Goal: Information Seeking & Learning: Learn about a topic

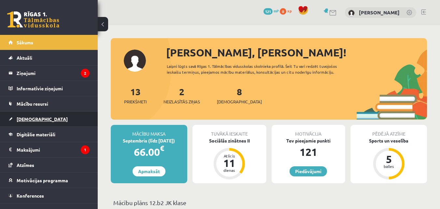
click at [33, 118] on span "[DEMOGRAPHIC_DATA]" at bounding box center [42, 119] width 51 height 6
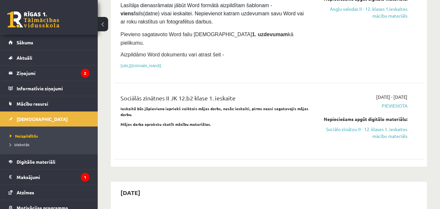
scroll to position [130, 0]
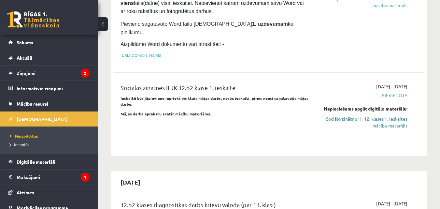
click at [398, 115] on link "Sociālo zinātņu II - 12. klases 1. ieskaites mācību materiāls" at bounding box center [362, 122] width 89 height 14
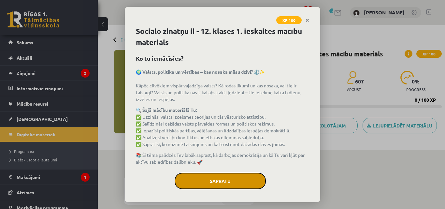
click at [246, 177] on button "Sapratu" at bounding box center [220, 181] width 91 height 16
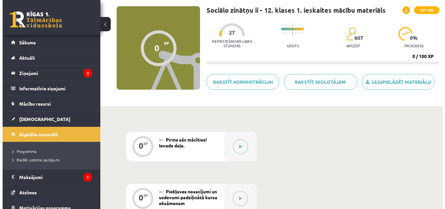
scroll to position [55, 0]
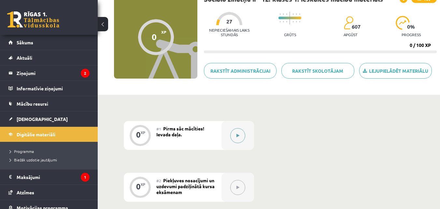
click at [240, 137] on button at bounding box center [237, 135] width 15 height 15
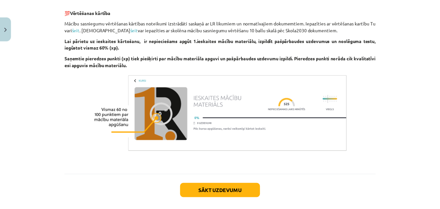
scroll to position [445, 0]
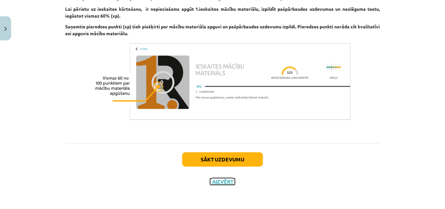
click at [213, 181] on button "Aizvērt" at bounding box center [222, 181] width 25 height 7
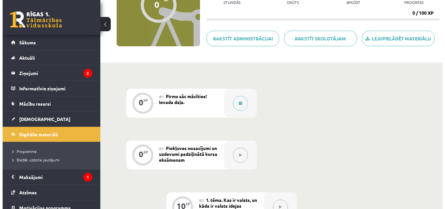
scroll to position [87, 0]
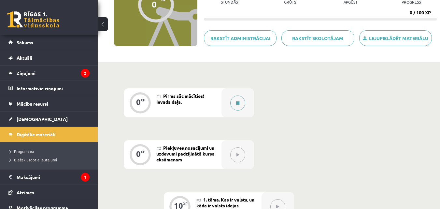
click at [236, 104] on icon at bounding box center [237, 103] width 3 height 4
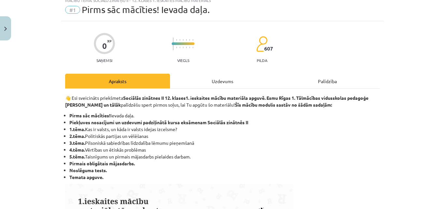
scroll to position [33, 0]
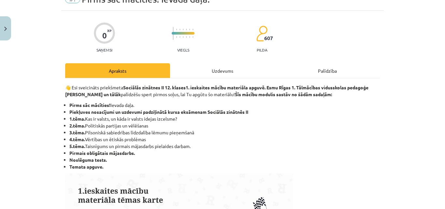
click at [213, 72] on div "Uzdevums" at bounding box center [222, 70] width 105 height 15
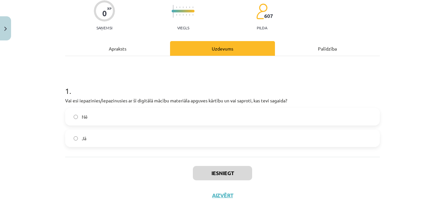
scroll to position [65, 0]
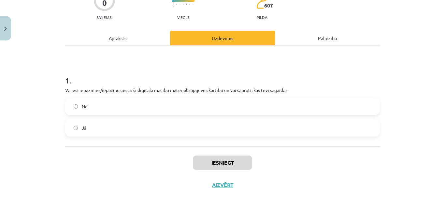
click at [82, 108] on span "Nē" at bounding box center [85, 106] width 6 height 7
click at [82, 125] on span "Jā" at bounding box center [84, 127] width 5 height 7
click at [223, 162] on button "Iesniegt" at bounding box center [222, 162] width 59 height 14
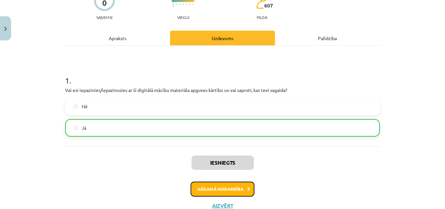
click at [242, 187] on button "Nākamā nodarbība" at bounding box center [223, 188] width 64 height 15
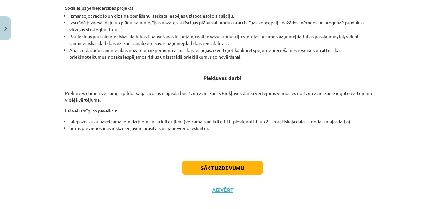
scroll to position [258, 0]
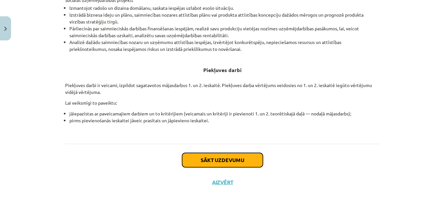
click at [219, 156] on button "Sākt uzdevumu" at bounding box center [222, 160] width 81 height 14
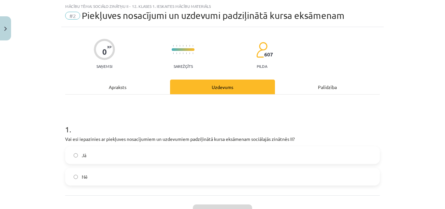
scroll to position [49, 0]
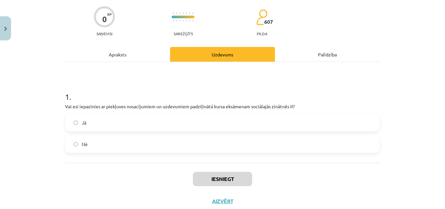
click at [74, 120] on label "Jā" at bounding box center [222, 122] width 313 height 16
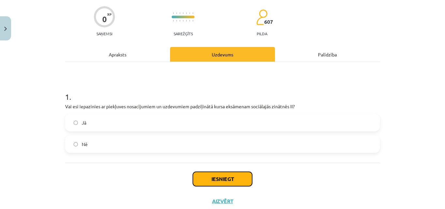
click at [227, 178] on button "Iesniegt" at bounding box center [222, 179] width 59 height 14
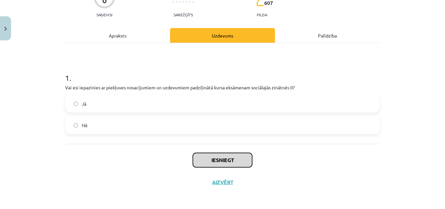
scroll to position [68, 0]
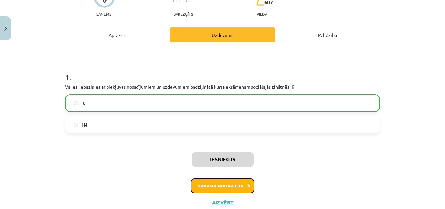
click at [239, 183] on button "Nākamā nodarbība" at bounding box center [223, 185] width 64 height 15
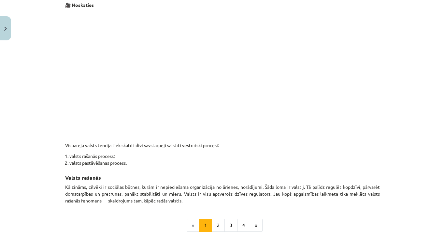
scroll to position [231, 0]
